Goal: Task Accomplishment & Management: Use online tool/utility

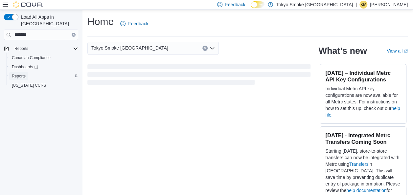
click at [16, 74] on span "Reports" at bounding box center [19, 76] width 14 height 5
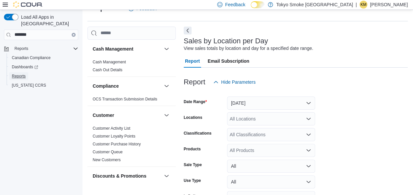
scroll to position [56, 0]
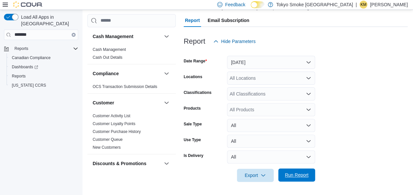
click at [287, 175] on span "Run Report" at bounding box center [297, 175] width 24 height 7
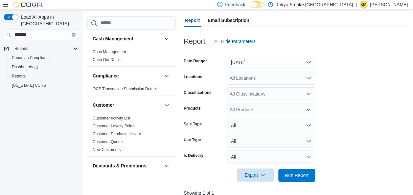
click at [255, 179] on span "Export" at bounding box center [255, 174] width 29 height 13
click at [259, 150] on span "Export to Csv" at bounding box center [256, 148] width 30 height 5
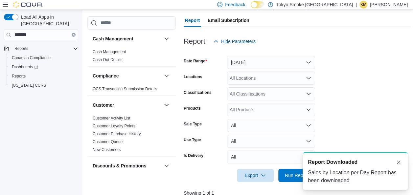
click at [389, 6] on p "[PERSON_NAME]" at bounding box center [389, 5] width 38 height 8
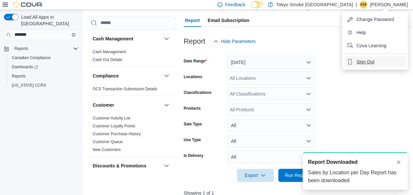
click at [366, 62] on span "Sign Out" at bounding box center [365, 61] width 18 height 7
